Goal: Contribute content

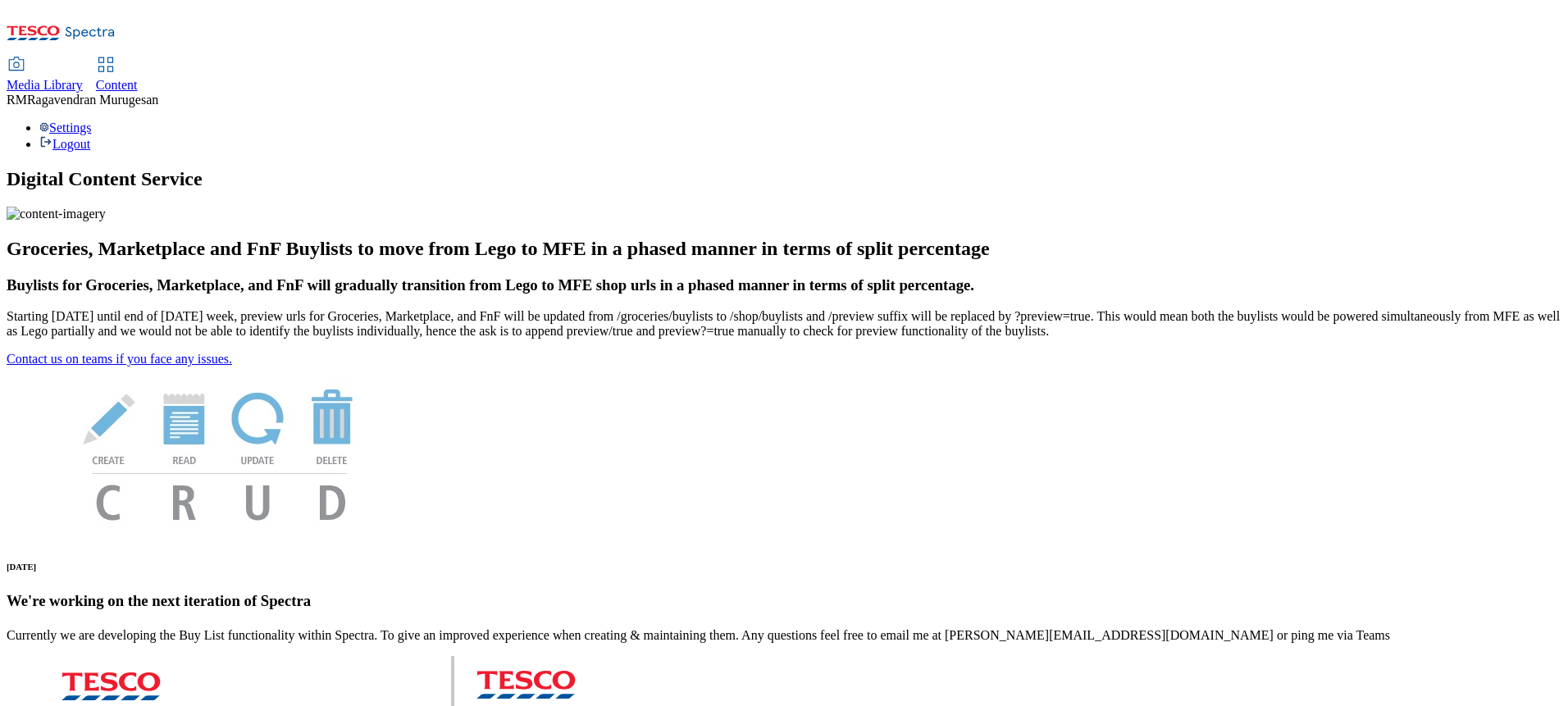
click at [83, 78] on span "Media Library" at bounding box center [44, 84] width 76 height 14
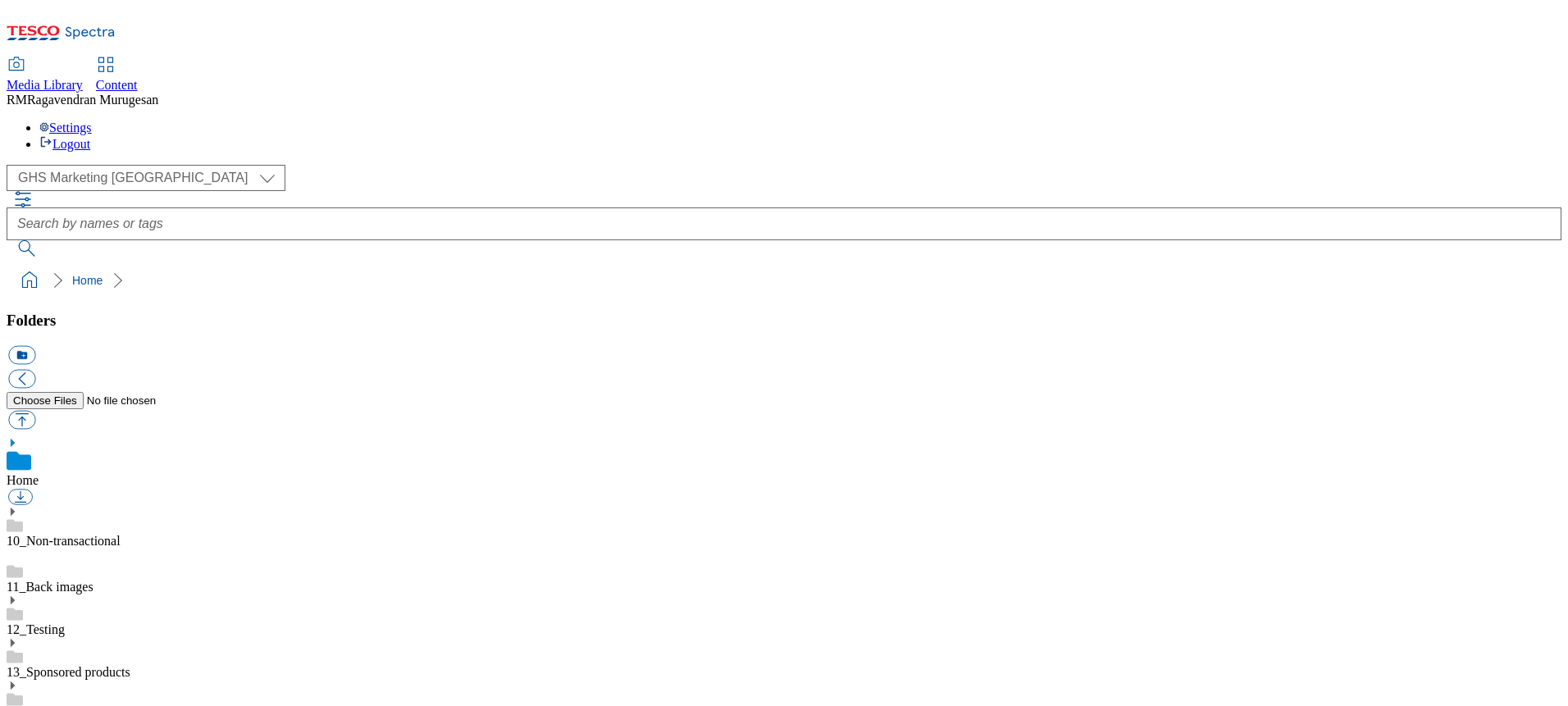
scroll to position [1, 0]
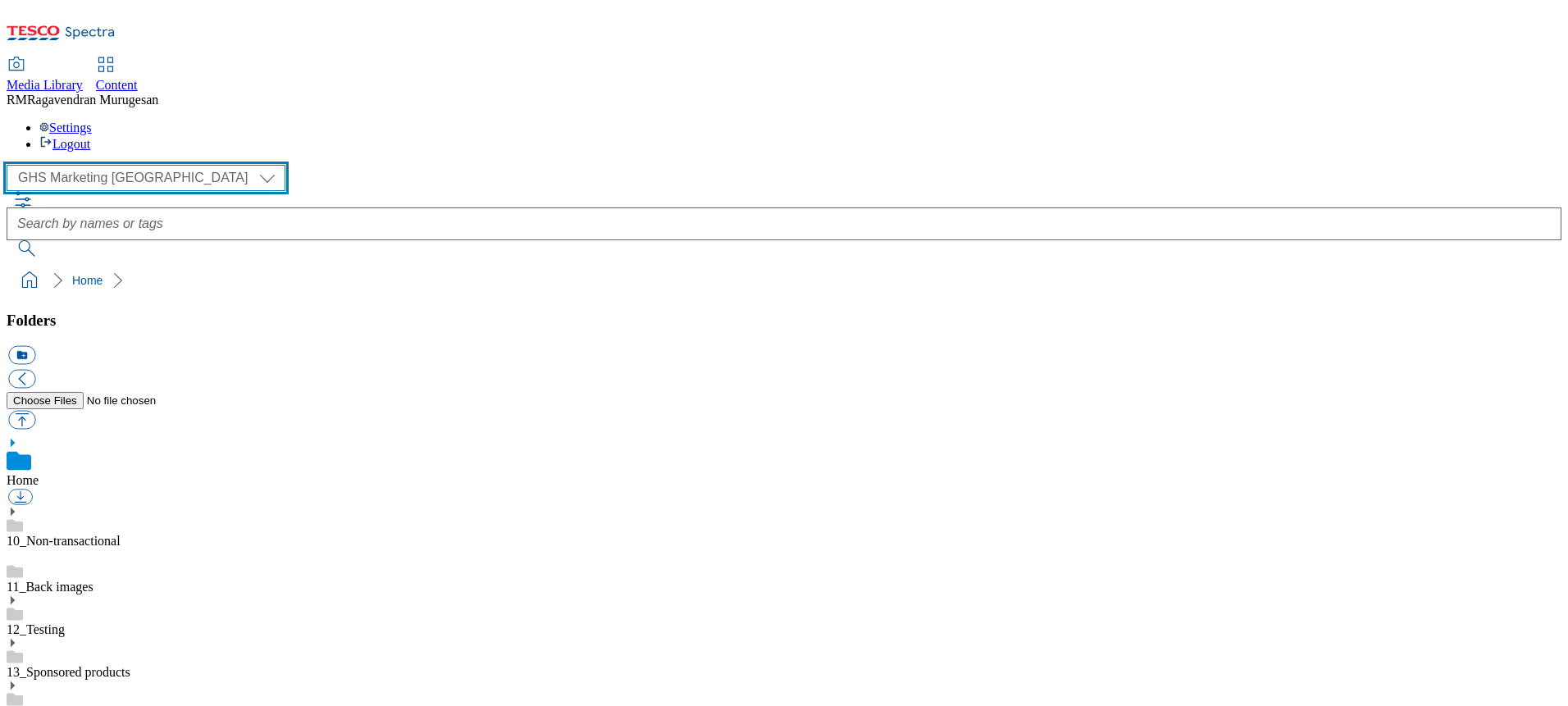
click at [158, 165] on select "GHS Marketing UK iGHS Marketing CE MCA CZ MCA HU MCA SK" at bounding box center [146, 177] width 279 height 26
click at [12, 165] on select "GHS Marketing UK iGHS Marketing CE MCA CZ MCA HU MCA SK" at bounding box center [146, 177] width 279 height 26
click at [154, 165] on select "GHS Marketing UK iGHS Marketing CE MCA CZ MCA HU MCA SK" at bounding box center [146, 177] width 279 height 26
select select "flare-ighs-ce-mktg"
click at [12, 165] on select "GHS Marketing UK iGHS Marketing CE MCA CZ MCA HU MCA SK" at bounding box center [146, 177] width 279 height 26
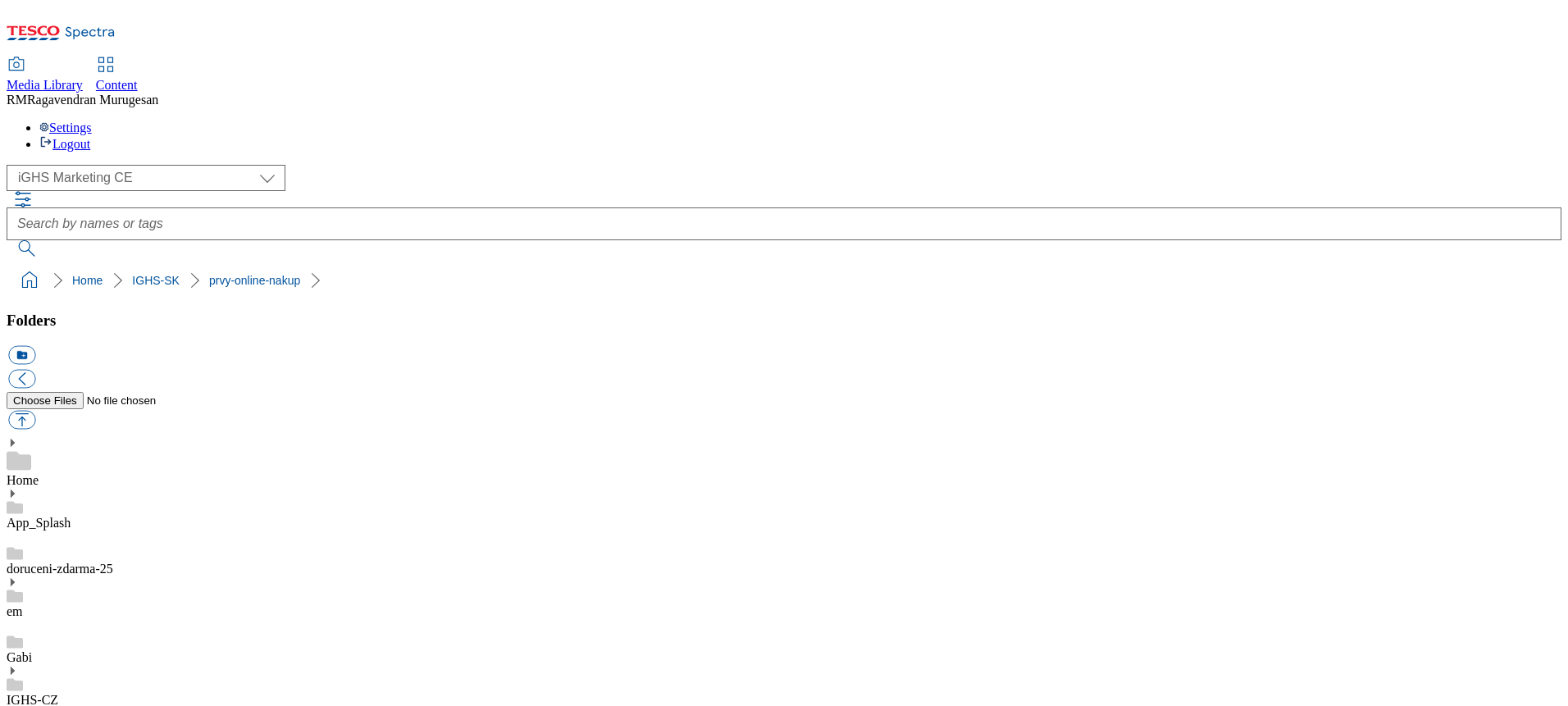
scroll to position [957, 0]
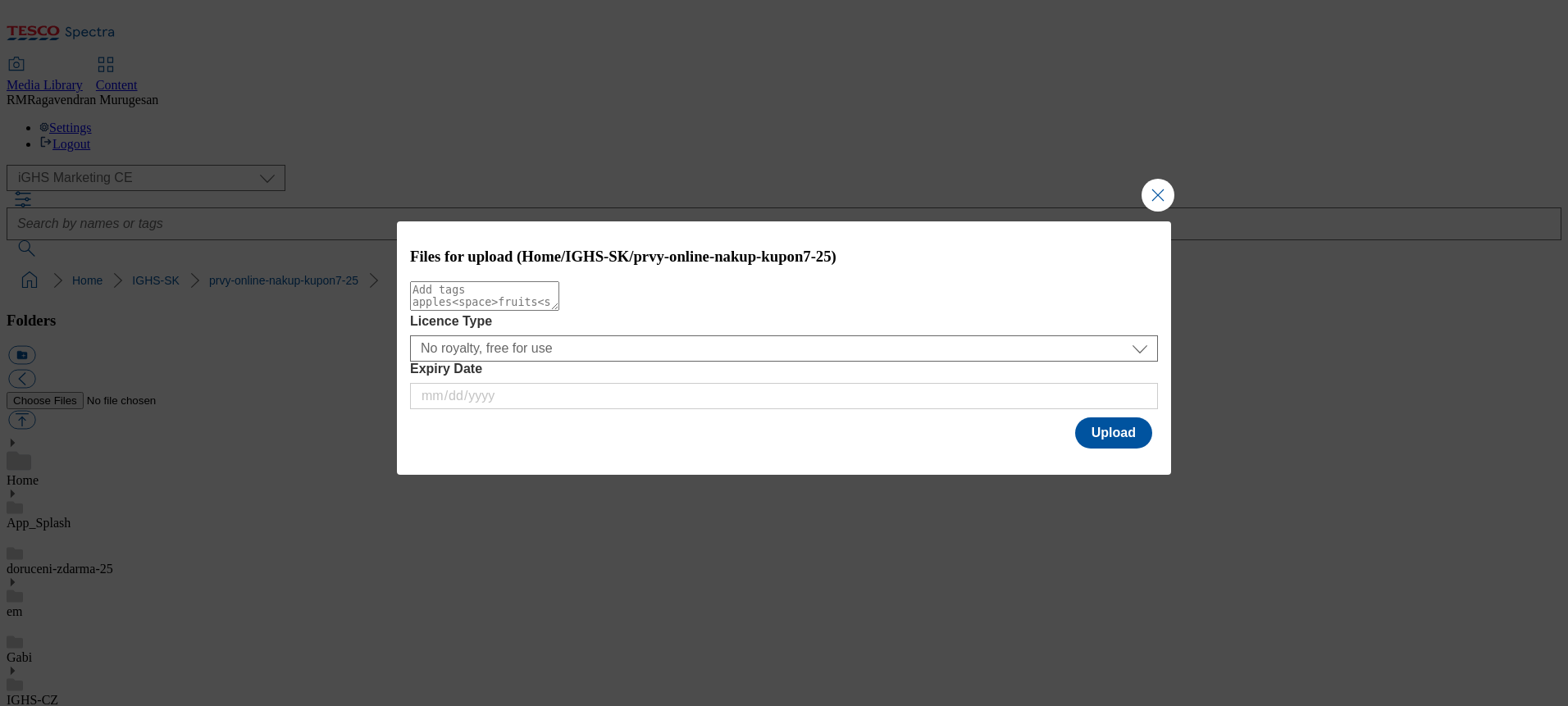
click at [495, 311] on textarea "Modal" at bounding box center [485, 296] width 150 height 29
type textarea "Updated"
click at [1117, 440] on button "Upload" at bounding box center [1114, 433] width 77 height 31
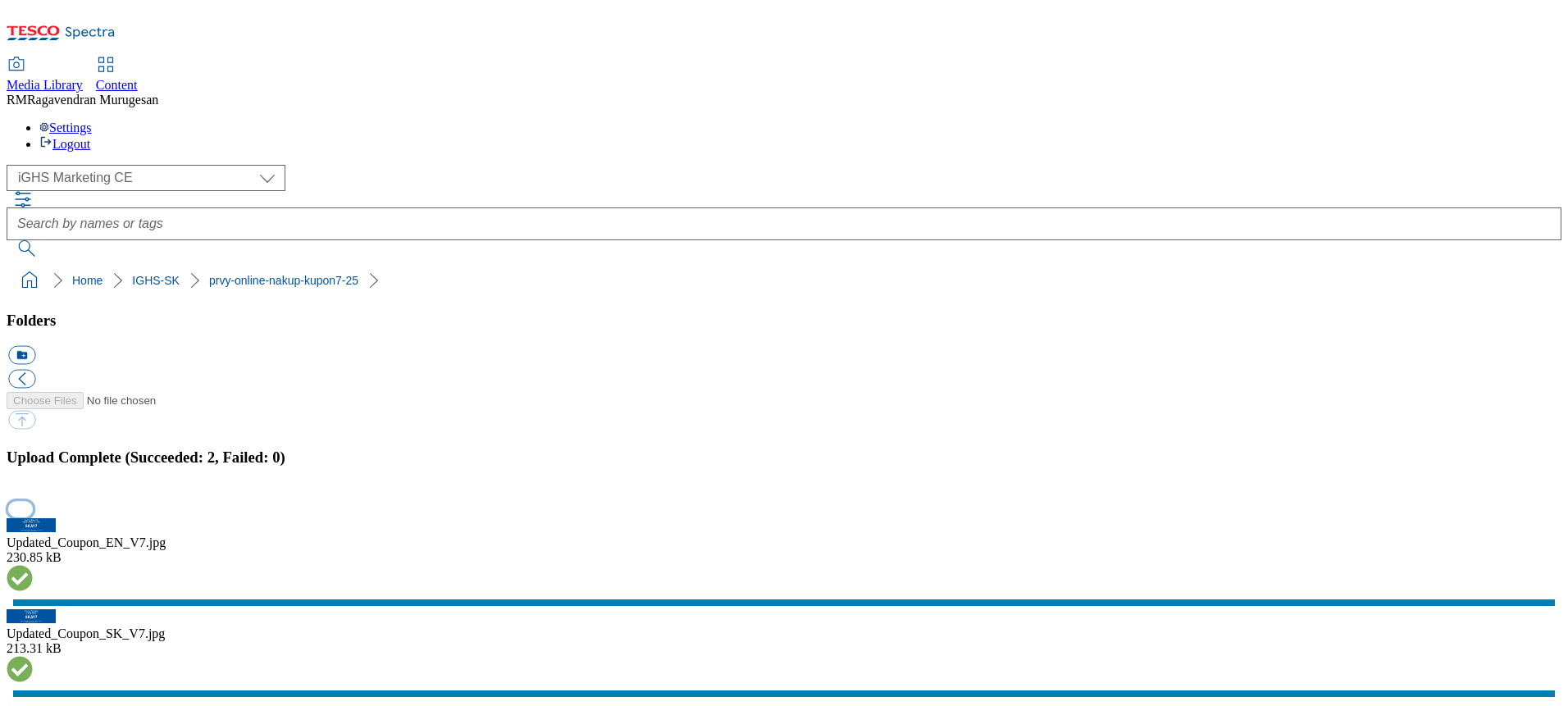
click at [33, 501] on button "button" at bounding box center [20, 509] width 24 height 16
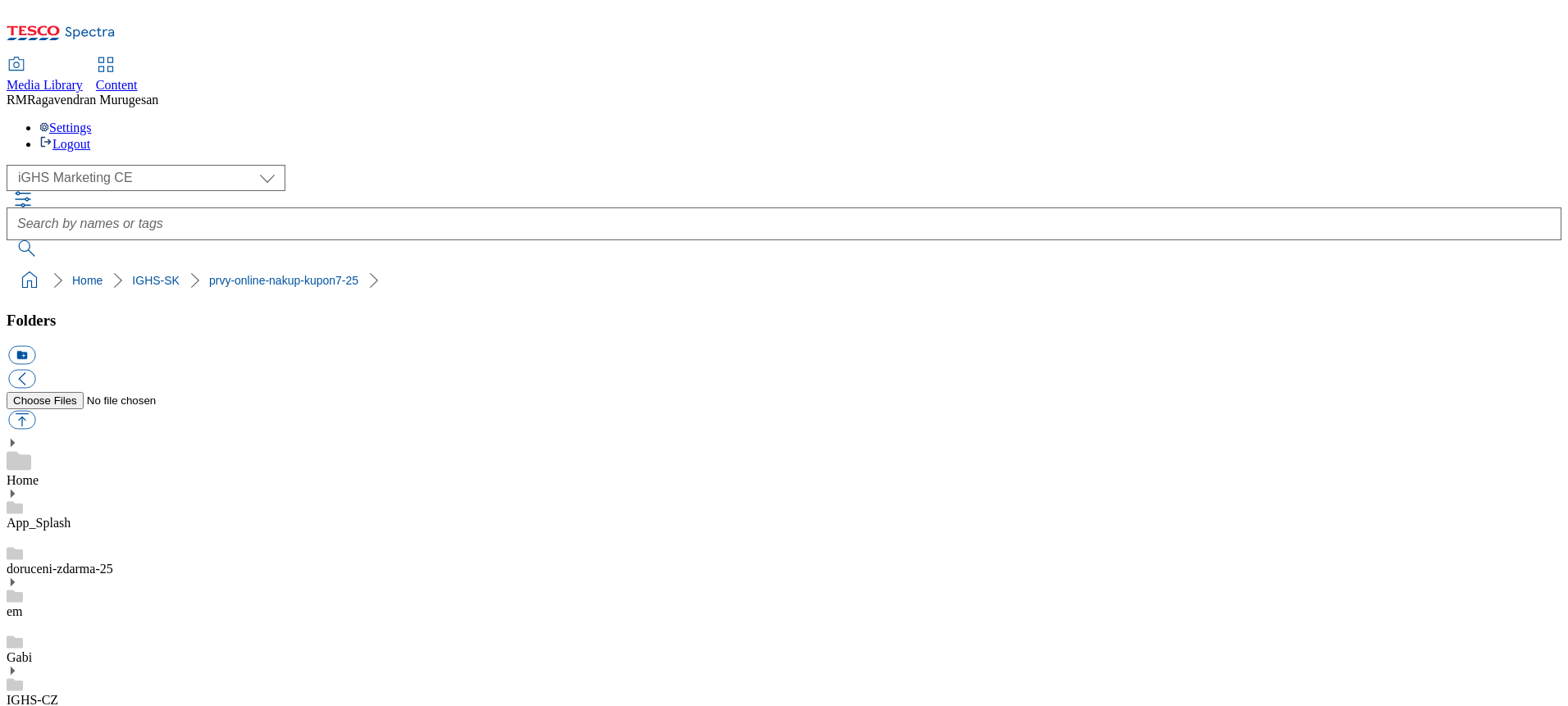
scroll to position [8, 0]
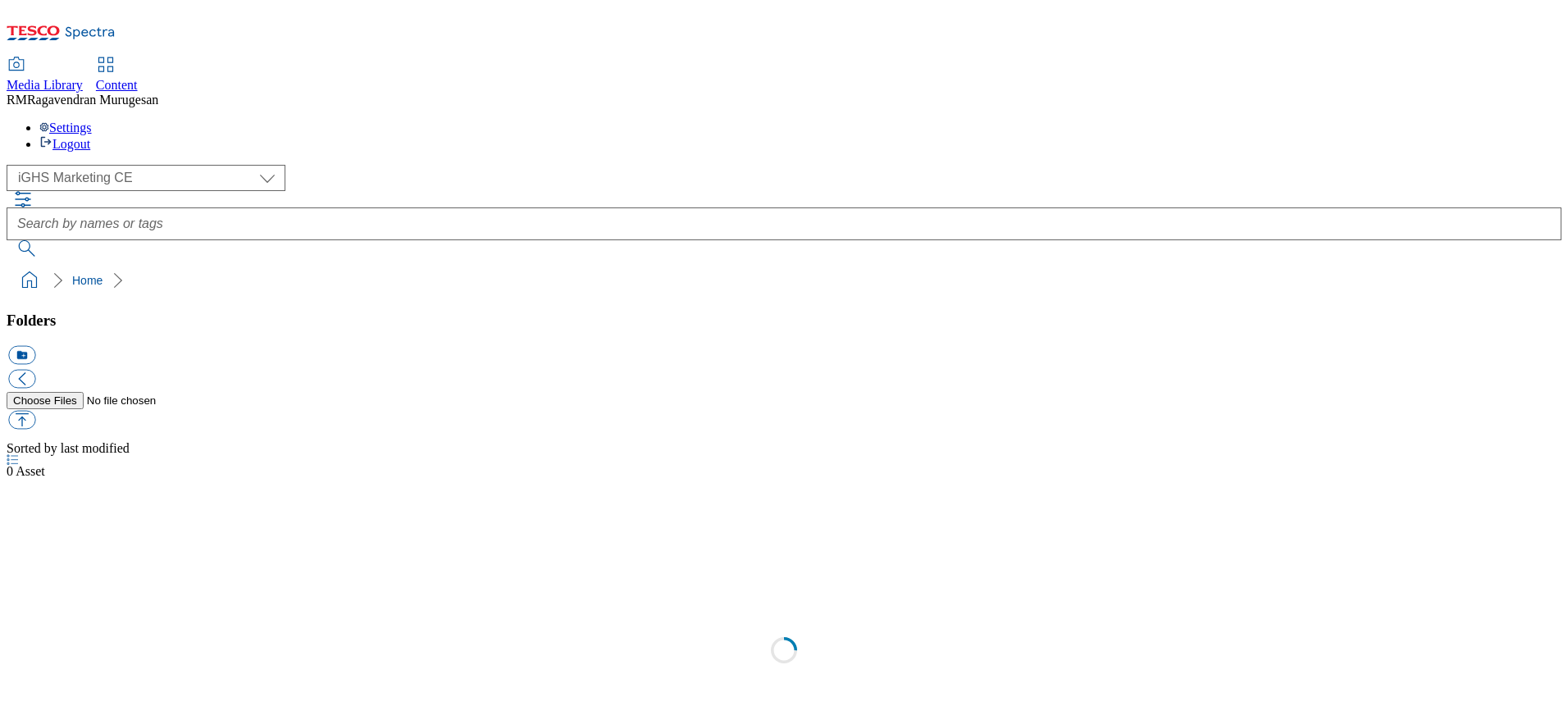
select select "flare-ighs-ce-mktg"
